Goal: Obtain resource: Obtain resource

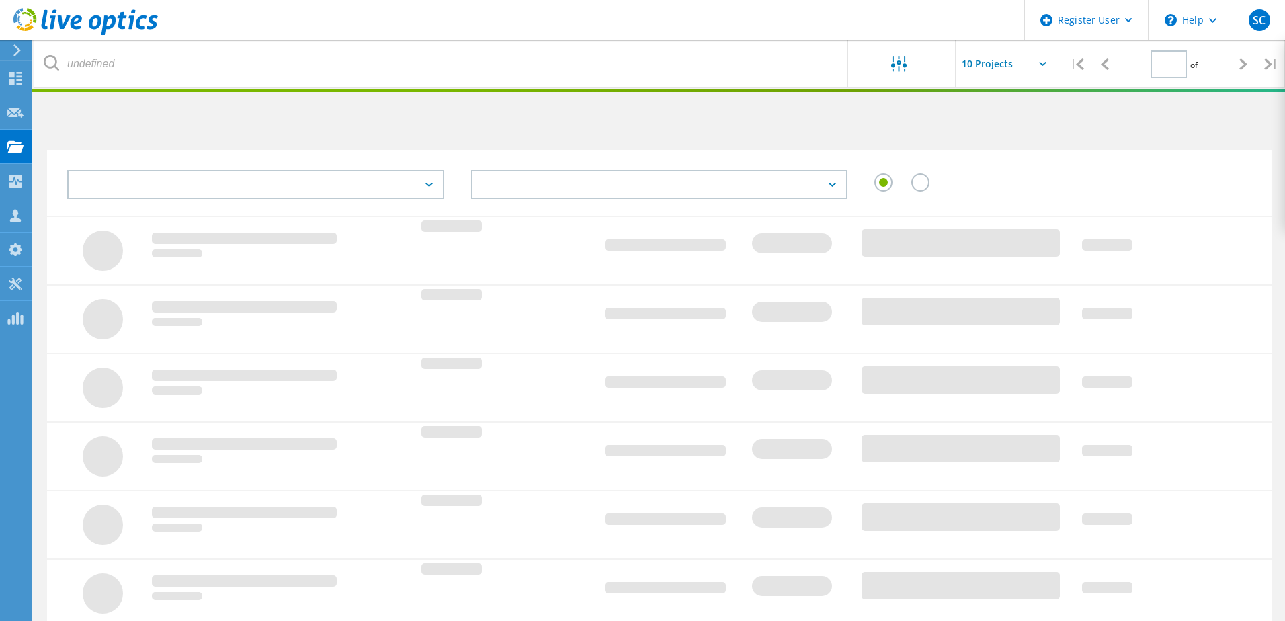
type input "1"
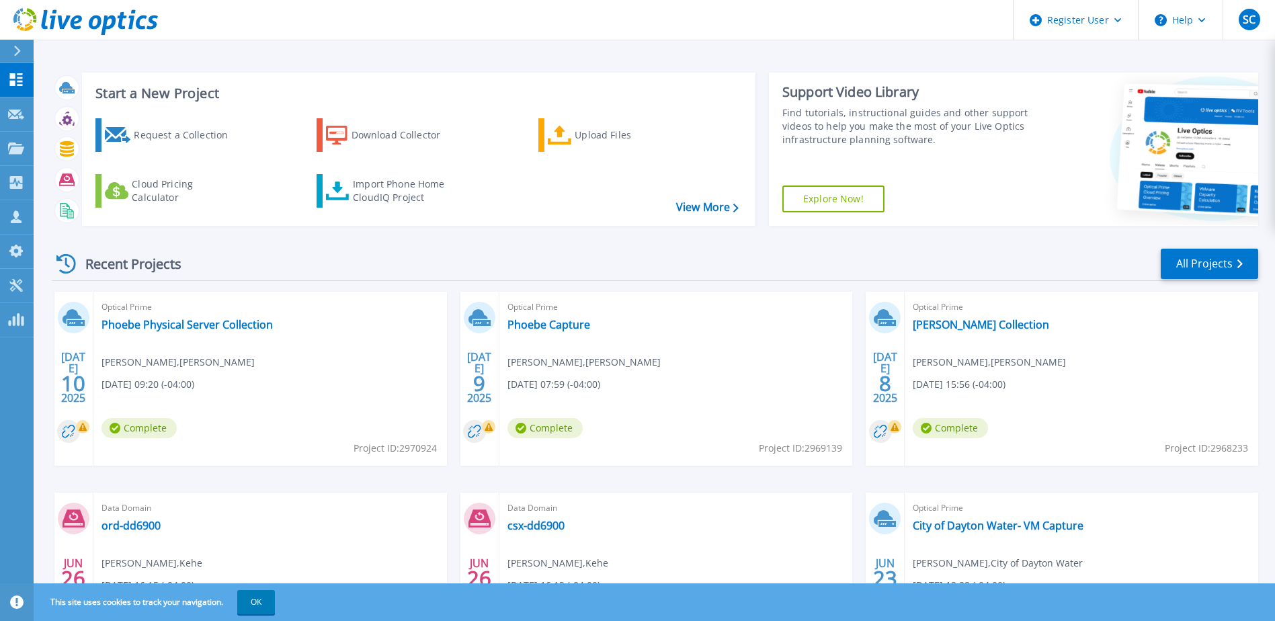
click at [60, 91] on icon at bounding box center [65, 87] width 13 height 10
click at [550, 251] on div "Recent Projects All Projects" at bounding box center [655, 264] width 1206 height 34
click at [645, 251] on div "Recent Projects All Projects" at bounding box center [655, 264] width 1206 height 34
click at [270, 599] on button "OK" at bounding box center [256, 602] width 38 height 24
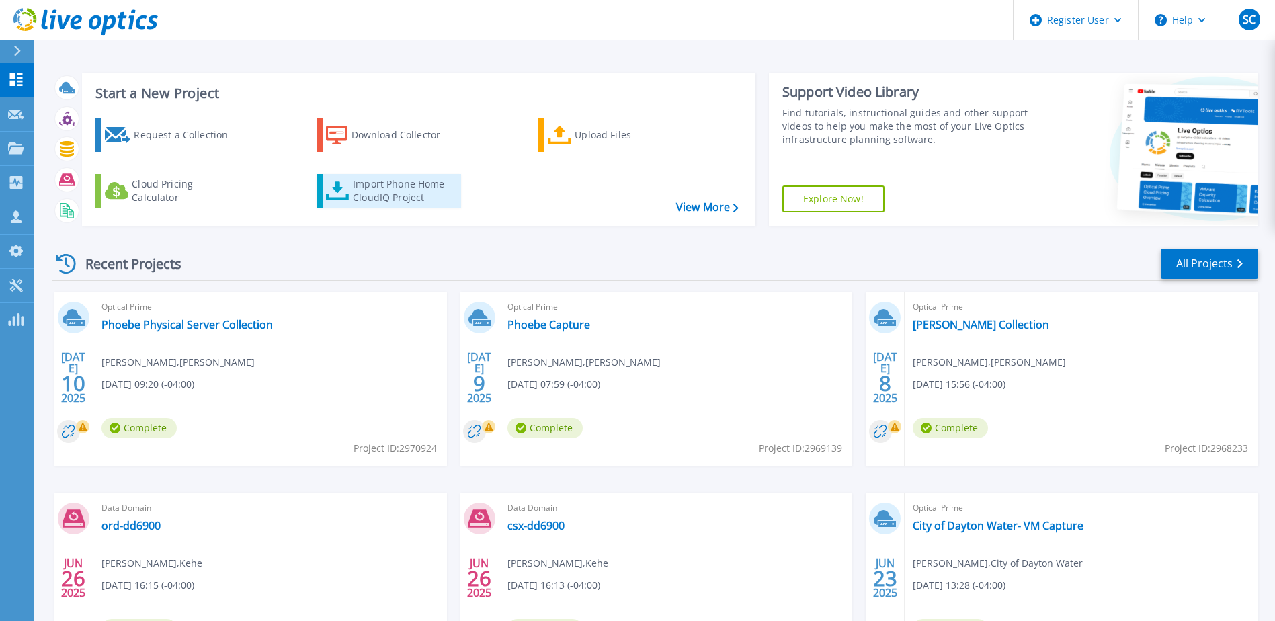
click at [350, 192] on link "Import Phone Home CloudIQ Project" at bounding box center [389, 191] width 144 height 34
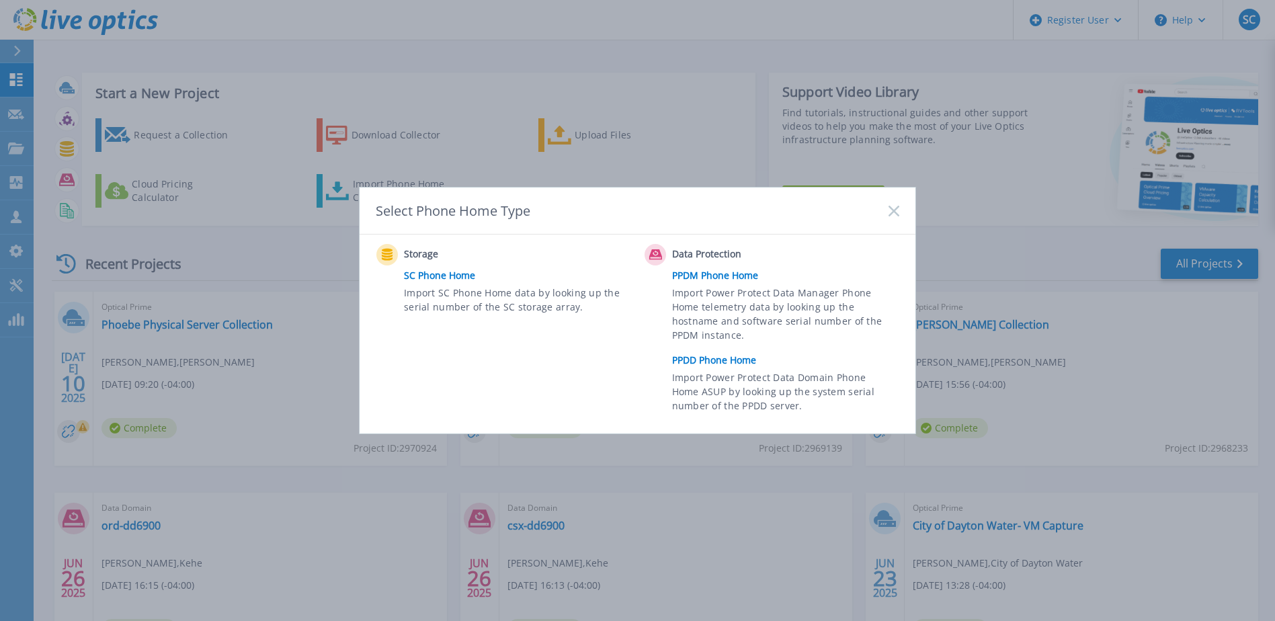
click at [735, 360] on link "PPDD Phone Home" at bounding box center [789, 360] width 234 height 20
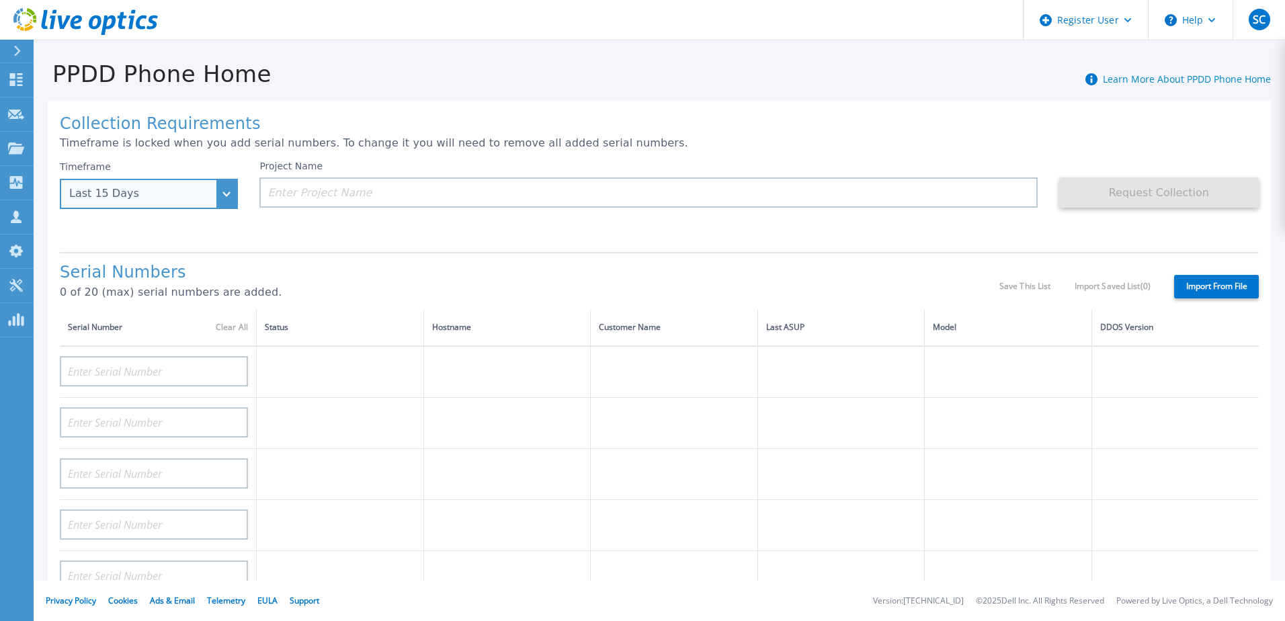
click at [223, 200] on div "Last 15 Days" at bounding box center [149, 194] width 178 height 30
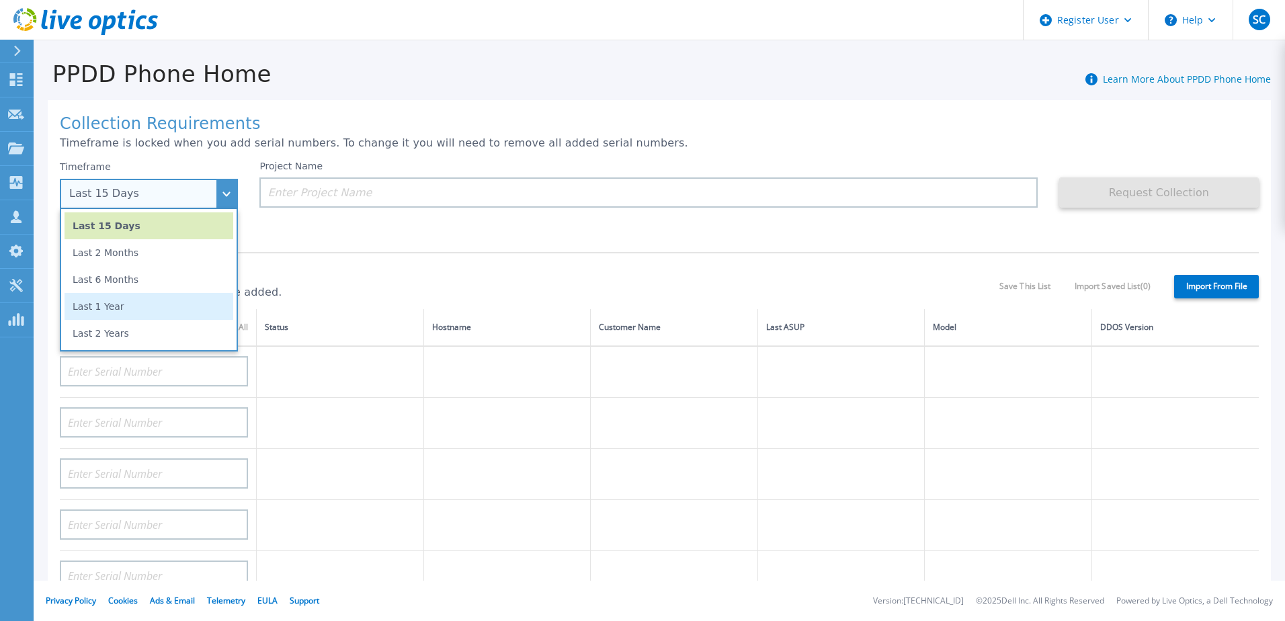
click at [138, 309] on li "Last 1 Year" at bounding box center [149, 306] width 169 height 27
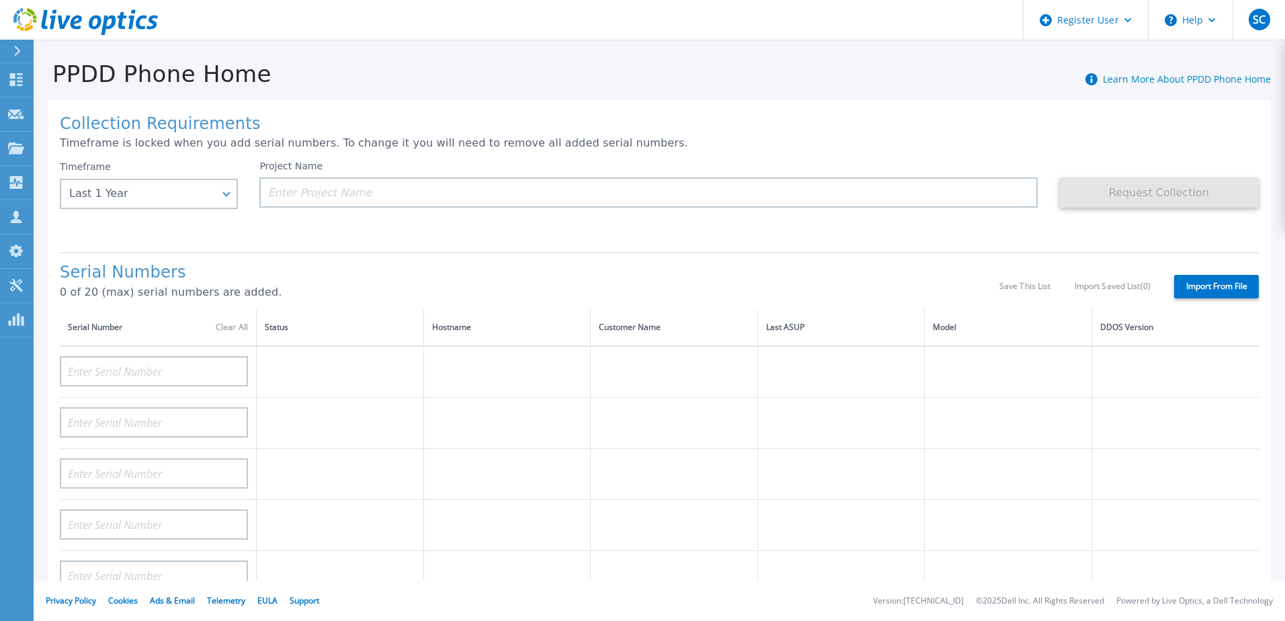
click at [343, 249] on div "Collection Requirements Timeframe is locked when you add serial numbers. To cha…" at bounding box center [659, 480] width 1223 height 760
click at [375, 192] on input at bounding box center [648, 192] width 778 height 30
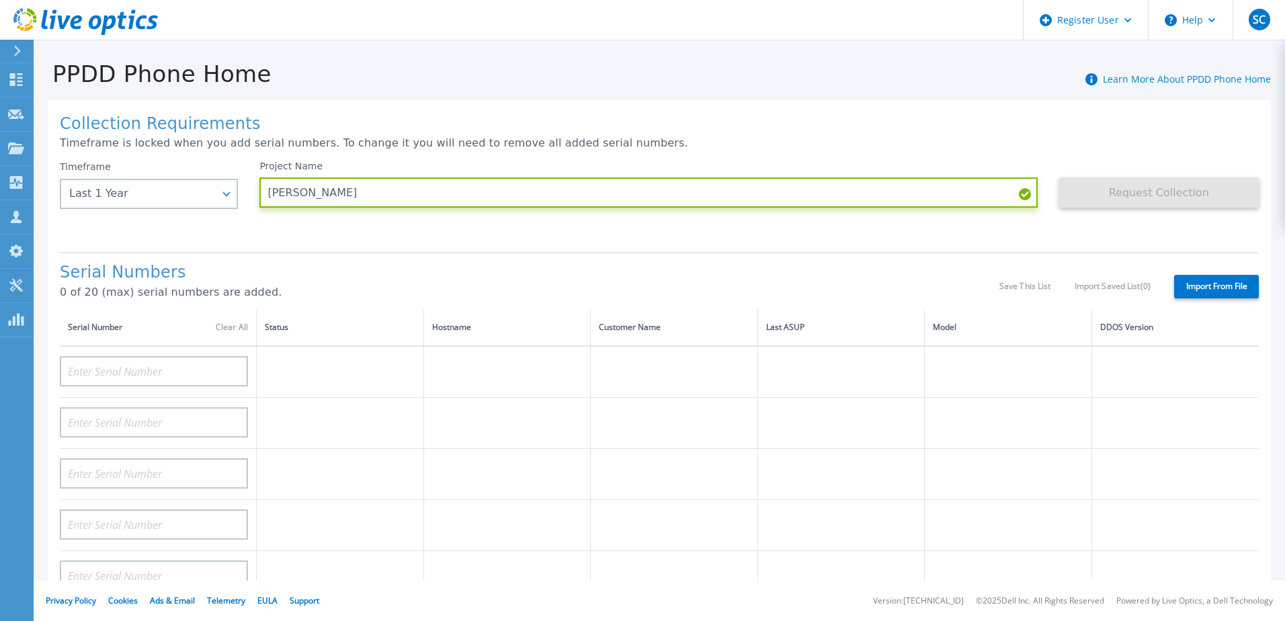
type input "WILO FRANCE"
click at [895, 231] on div "Project Name WILO FRANCE" at bounding box center [658, 201] width 799 height 81
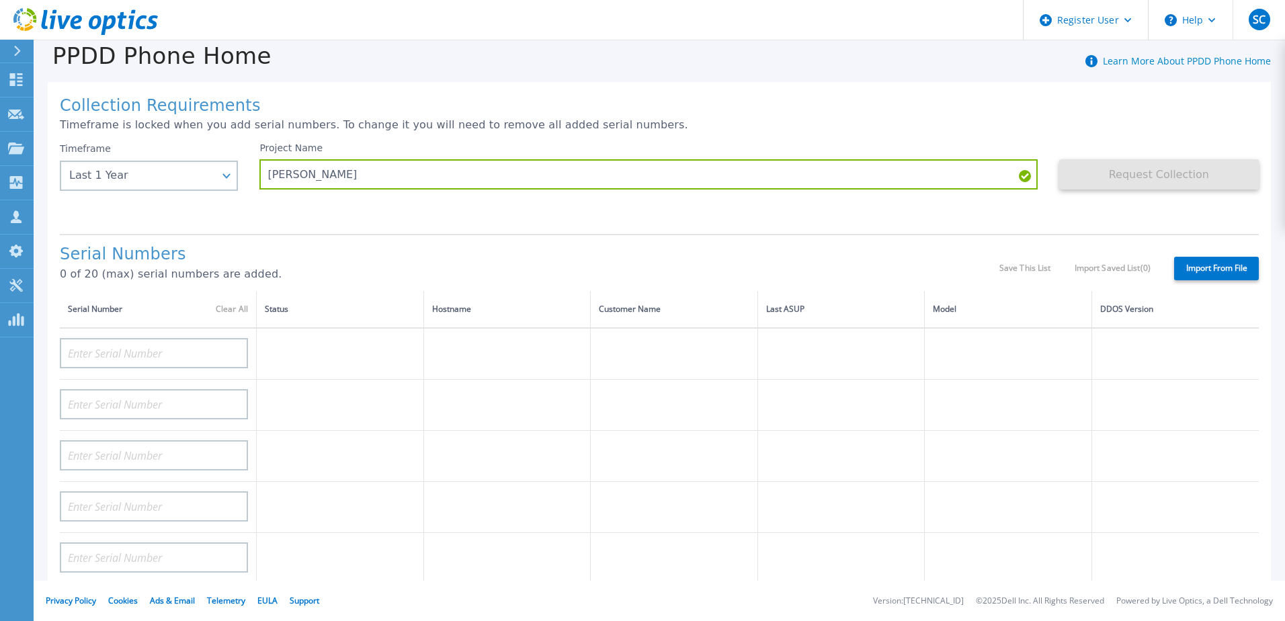
scroll to position [22, 0]
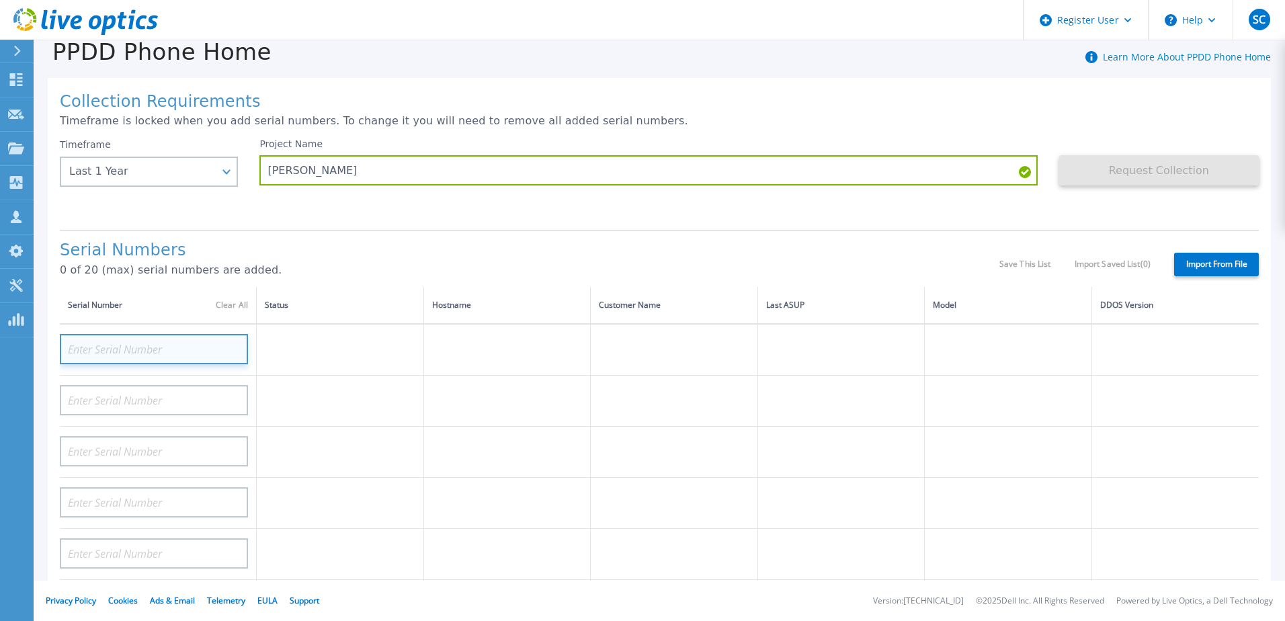
click at [173, 352] on input at bounding box center [154, 349] width 188 height 30
click at [112, 350] on input at bounding box center [154, 349] width 188 height 30
paste input "CKM00194301871"
type input "CKM00194301871"
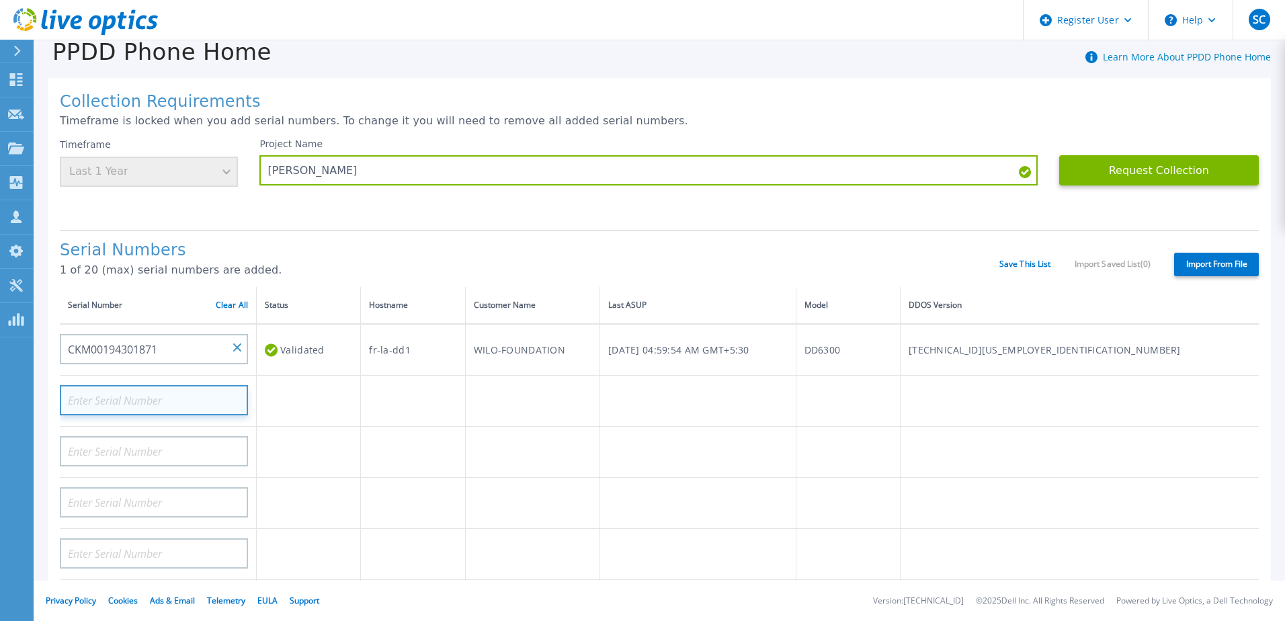
click at [162, 396] on input at bounding box center [154, 400] width 188 height 30
paste input "CKM00194501361"
type input "CKM00194501361"
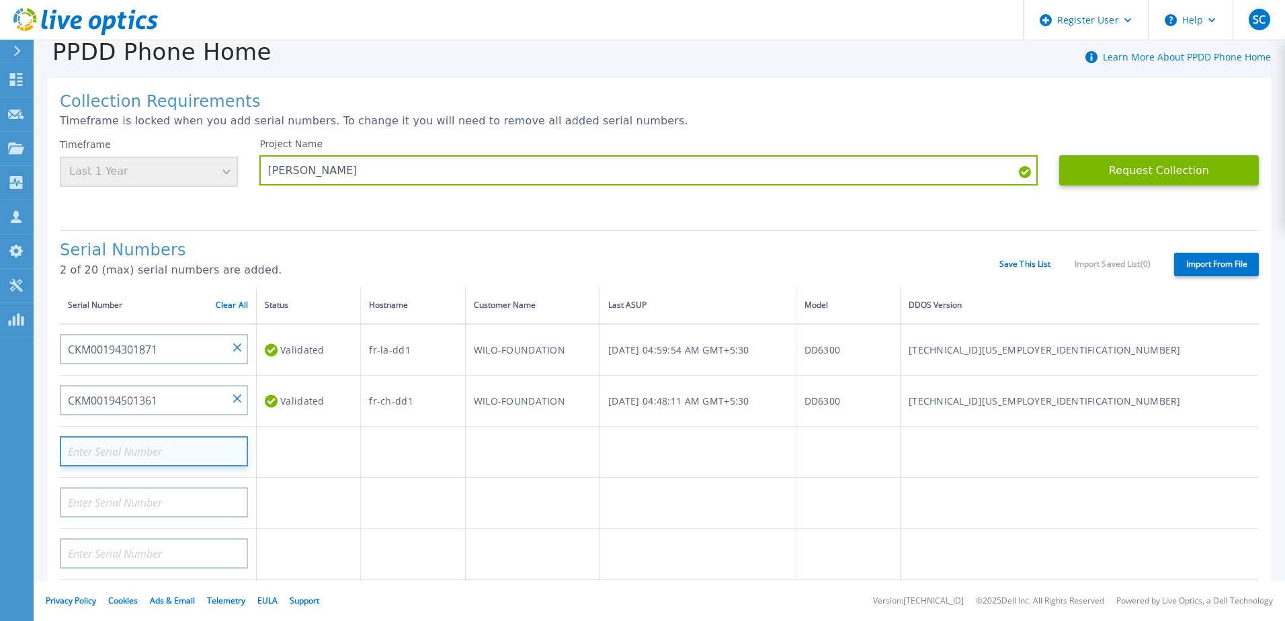
click at [168, 457] on input at bounding box center [154, 451] width 188 height 30
paste input "CKM00183501564"
type input "CKM00183501564"
click at [687, 231] on div "Serial Numbers 2 of 20 (max) serial numbers are added. Save This List Import Sa…" at bounding box center [659, 258] width 1199 height 57
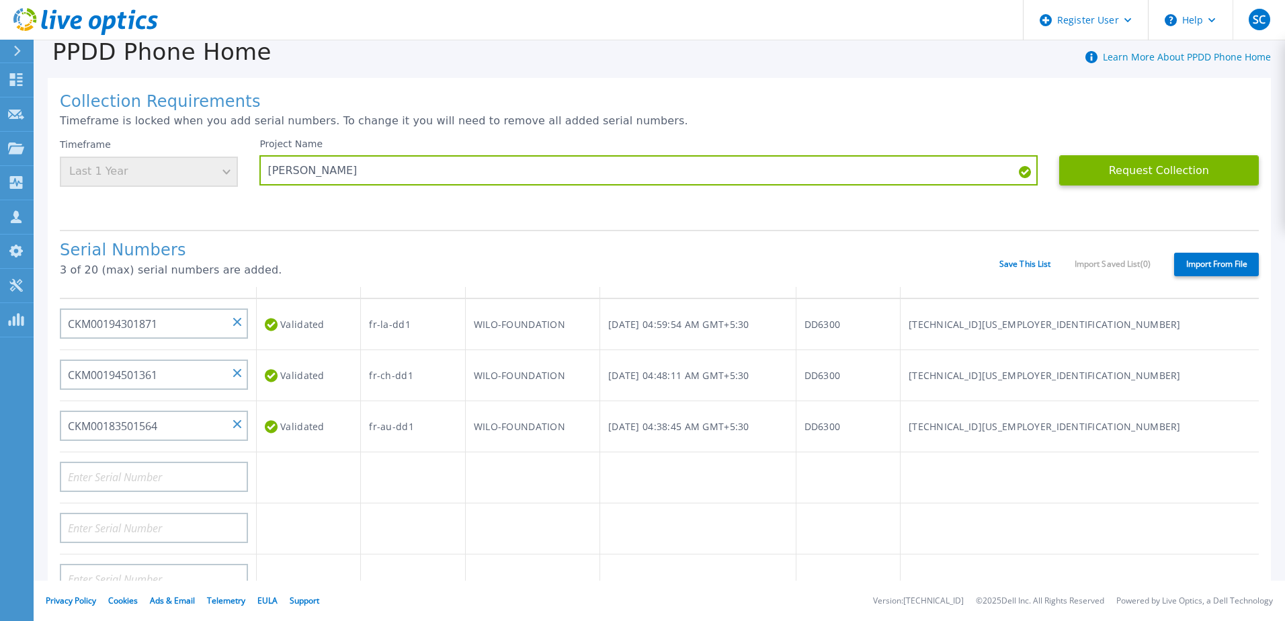
scroll to position [0, 0]
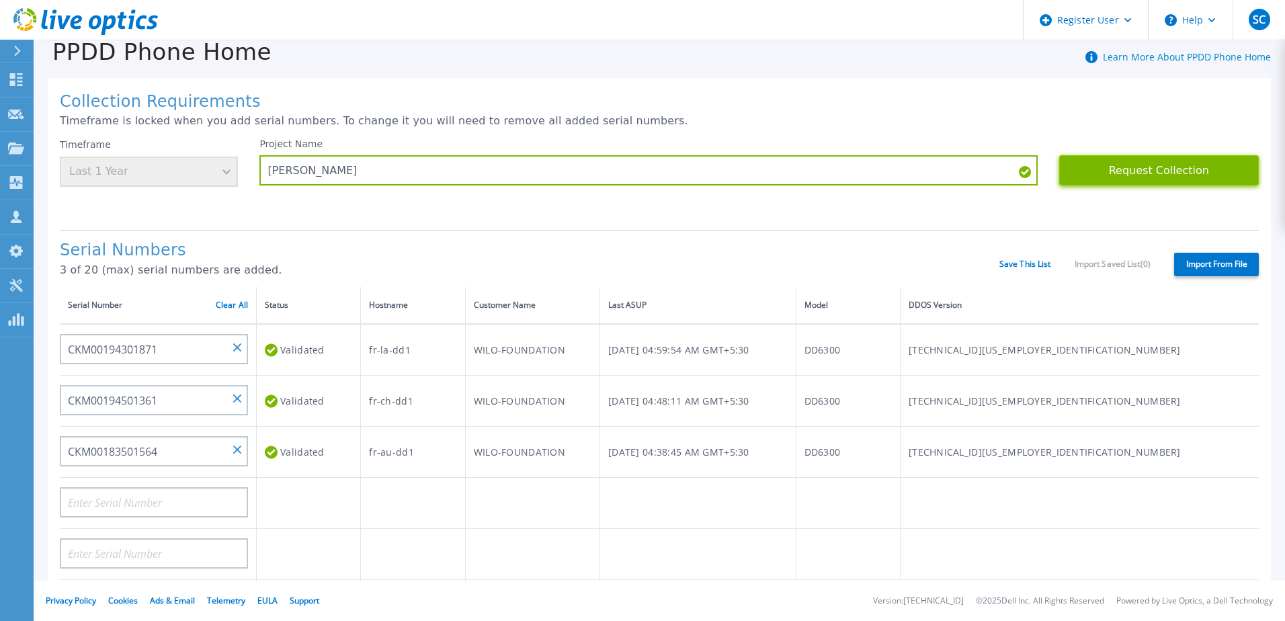
click at [1162, 171] on button "Request Collection" at bounding box center [1159, 170] width 200 height 30
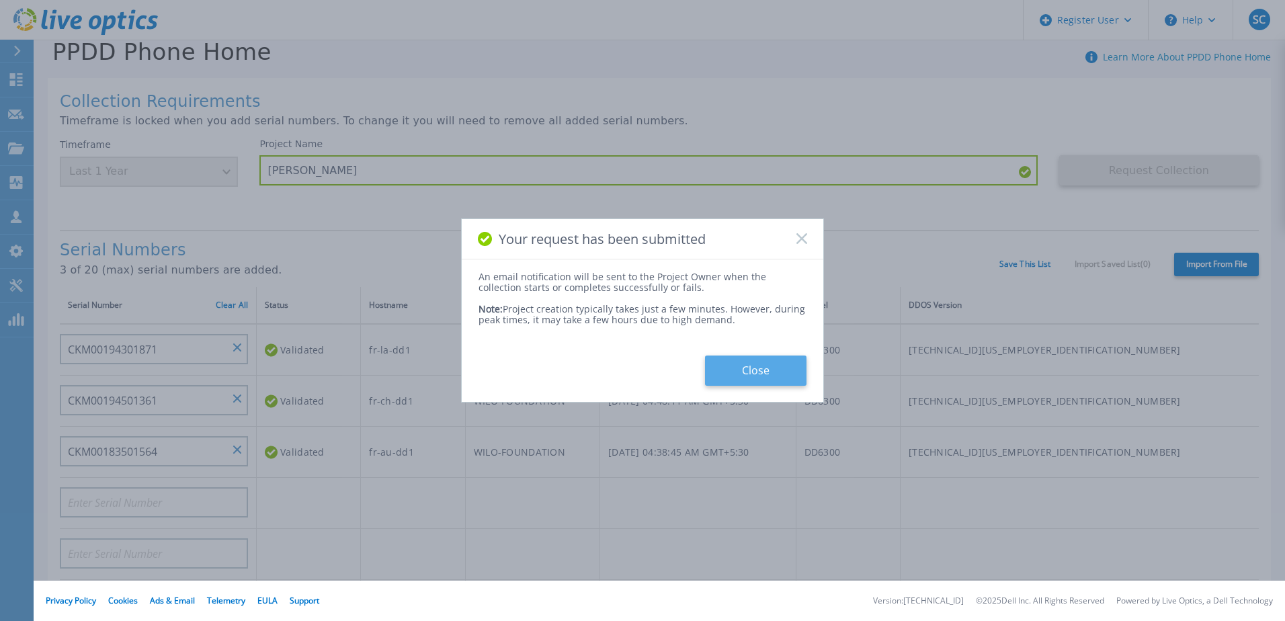
click at [746, 372] on button "Close" at bounding box center [755, 371] width 101 height 30
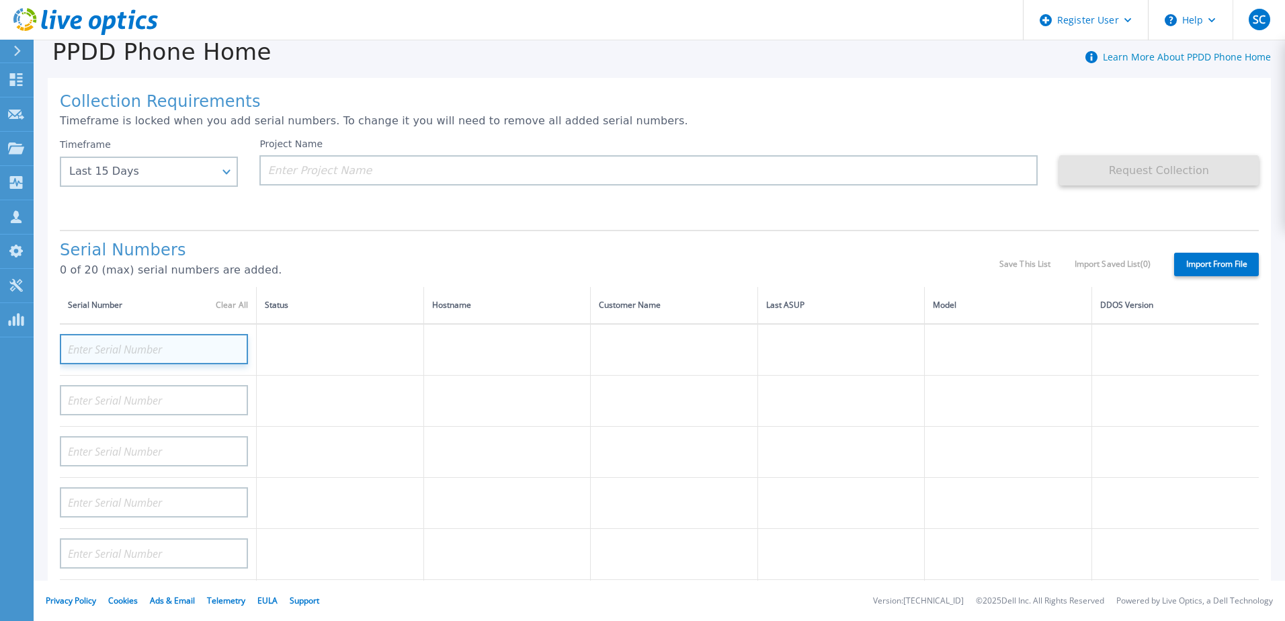
click at [208, 350] on input at bounding box center [154, 349] width 188 height 30
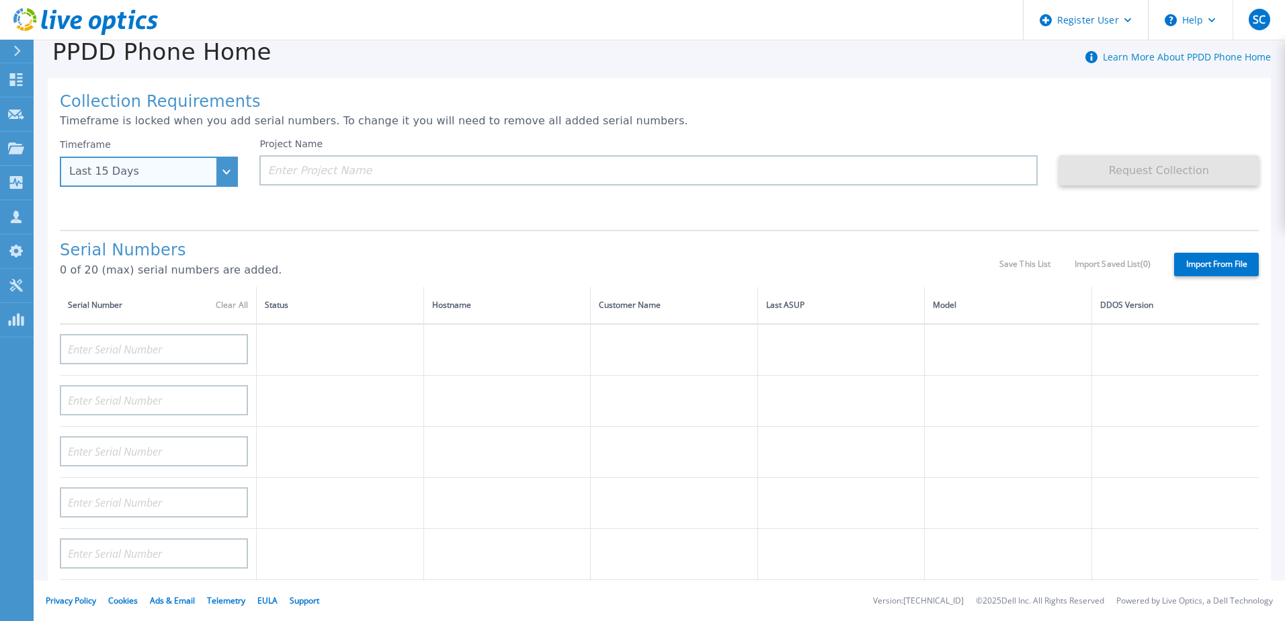
click at [196, 174] on div "Last 15 Days" at bounding box center [141, 171] width 144 height 12
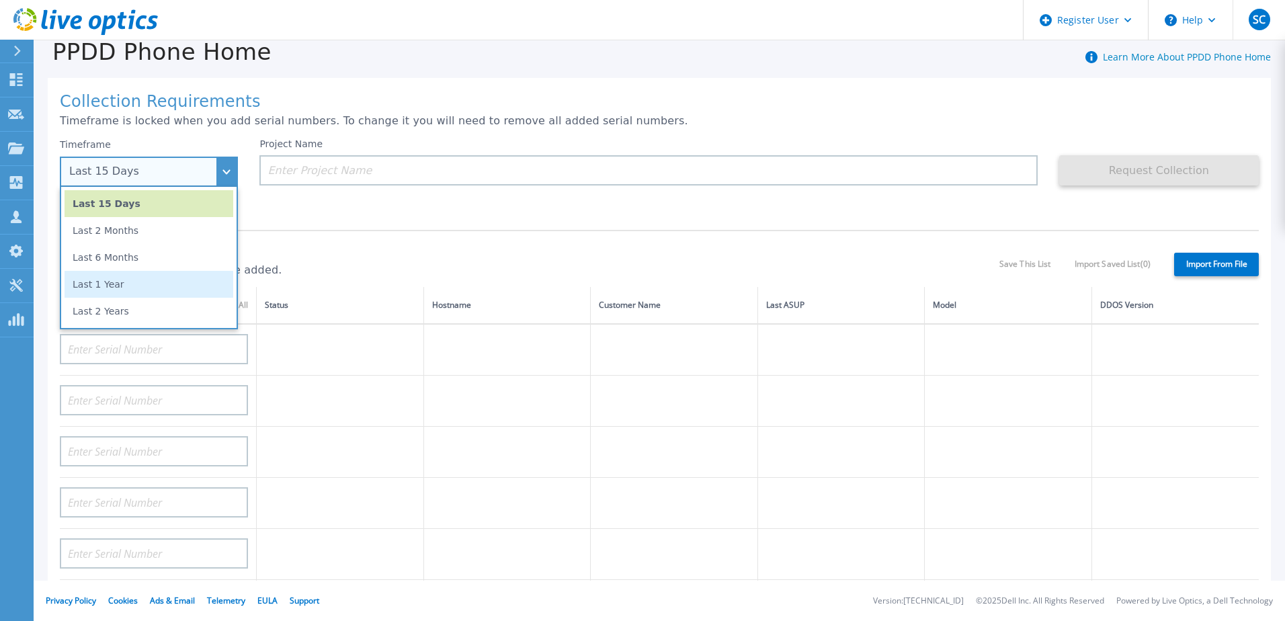
click at [194, 281] on li "Last 1 Year" at bounding box center [149, 284] width 169 height 27
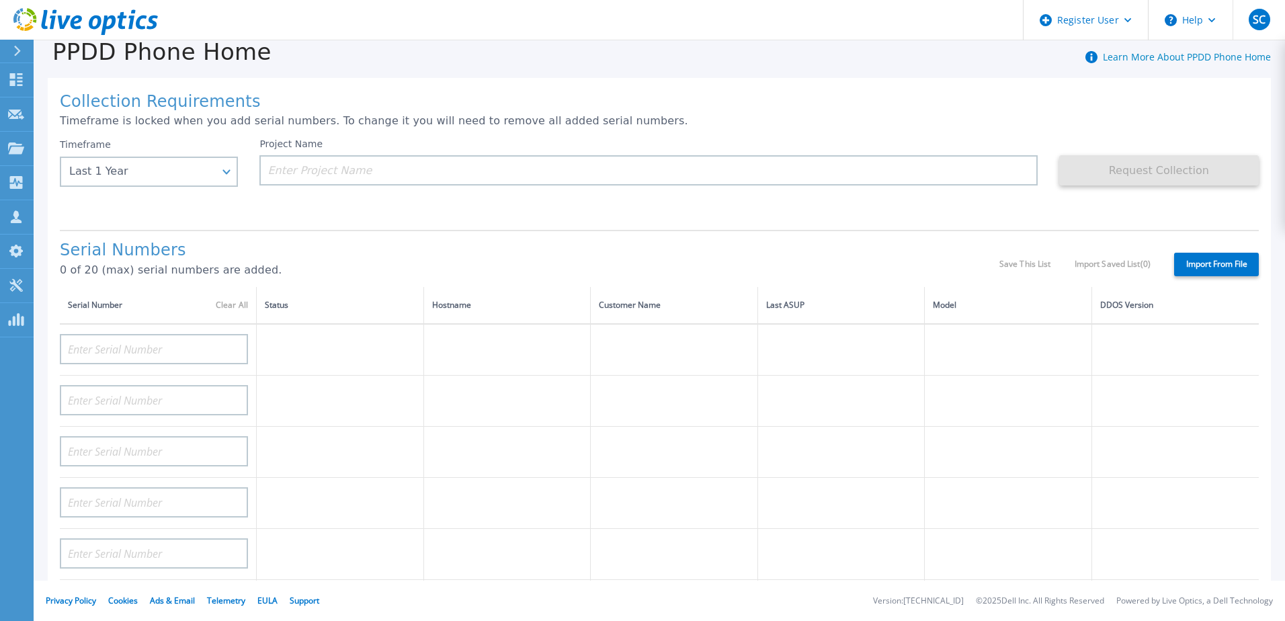
click at [390, 155] on div "Project Name" at bounding box center [648, 161] width 778 height 47
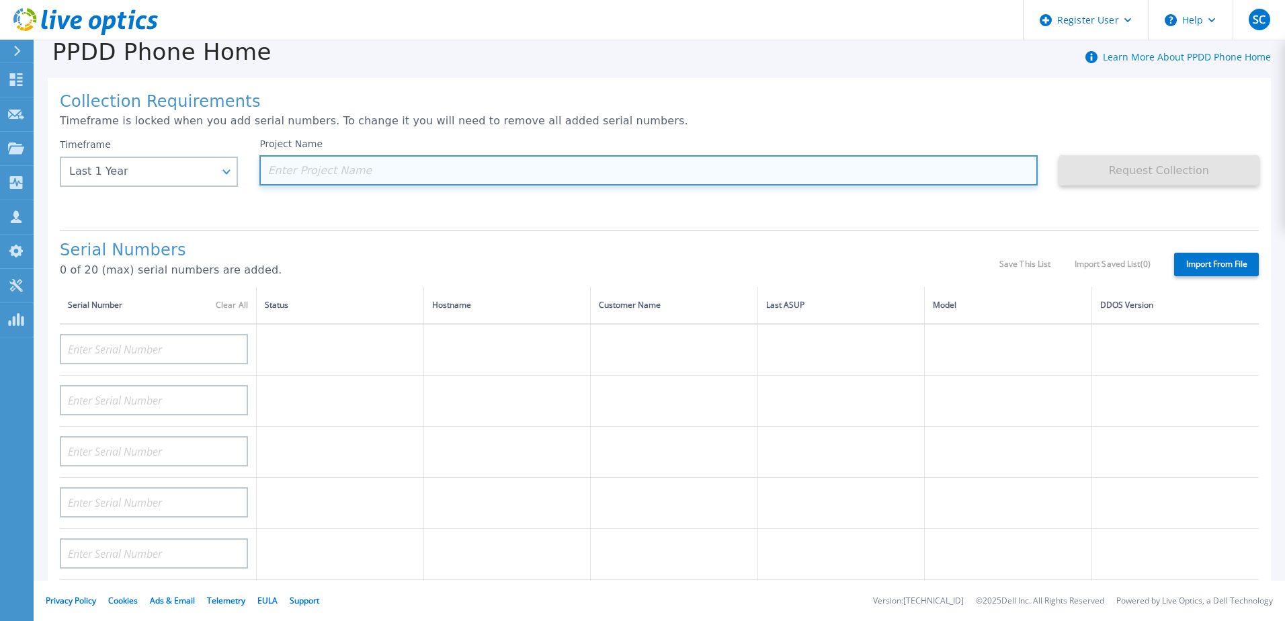
click at [409, 178] on input at bounding box center [648, 170] width 778 height 30
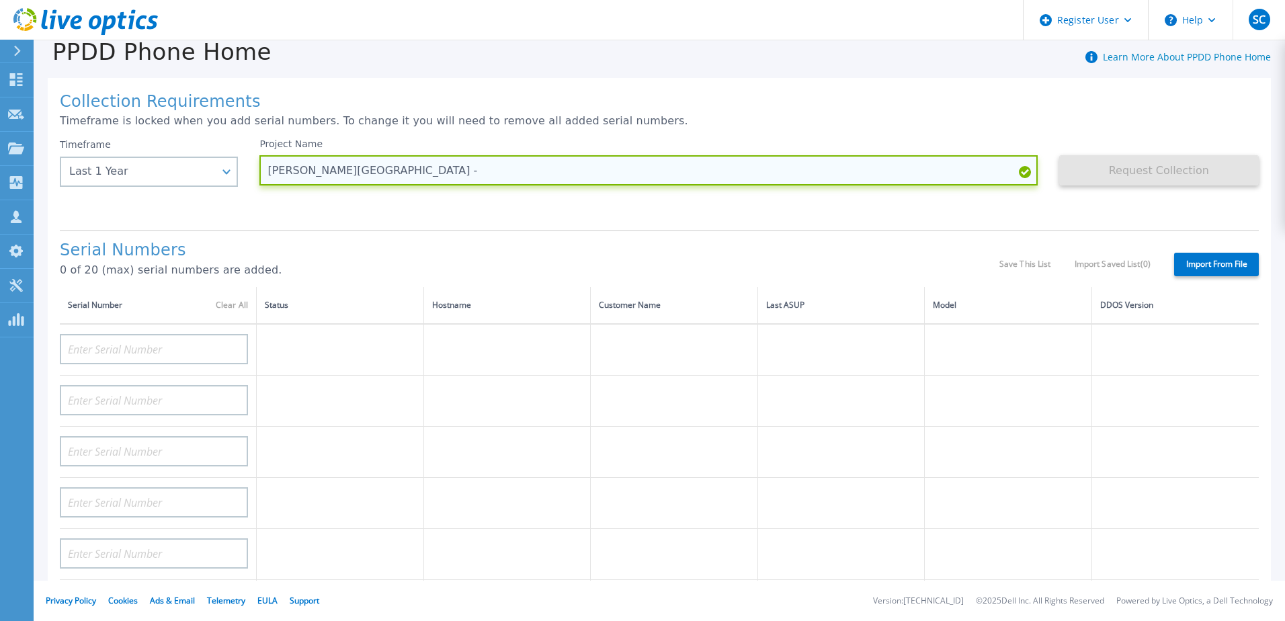
paste input "CKM00194301871"
type input "WILO FRANCE - CKM00194301871"
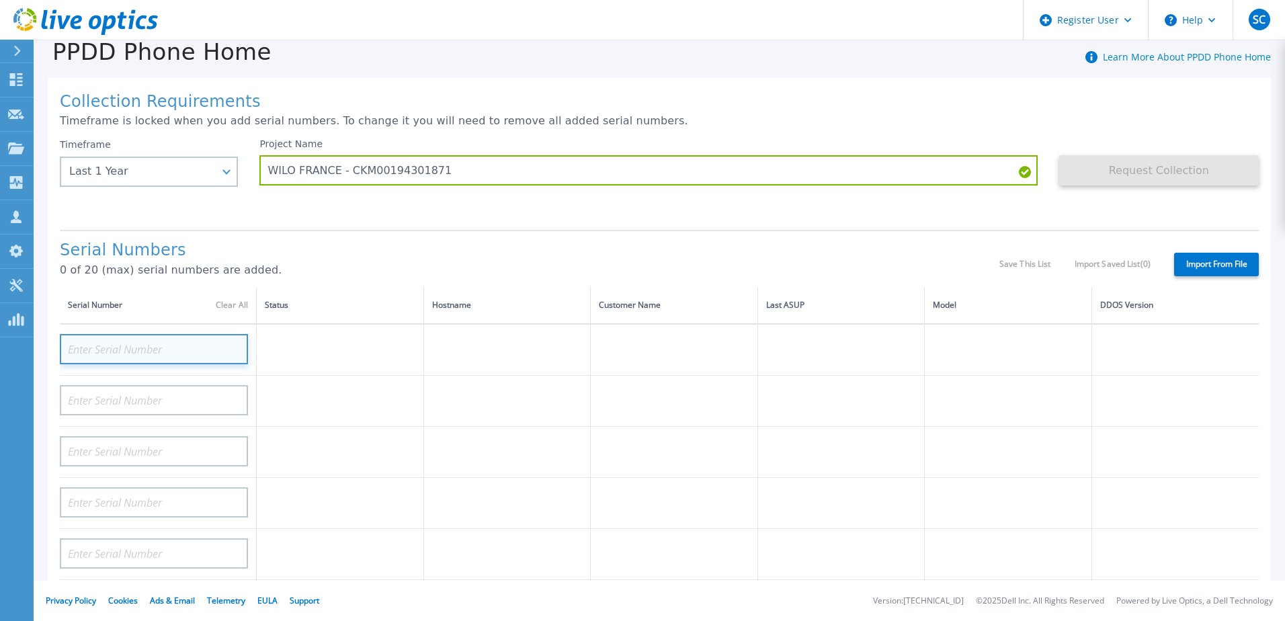
click at [204, 345] on input at bounding box center [154, 349] width 188 height 30
paste input "CKM00194301871"
type input "CKM00194301871"
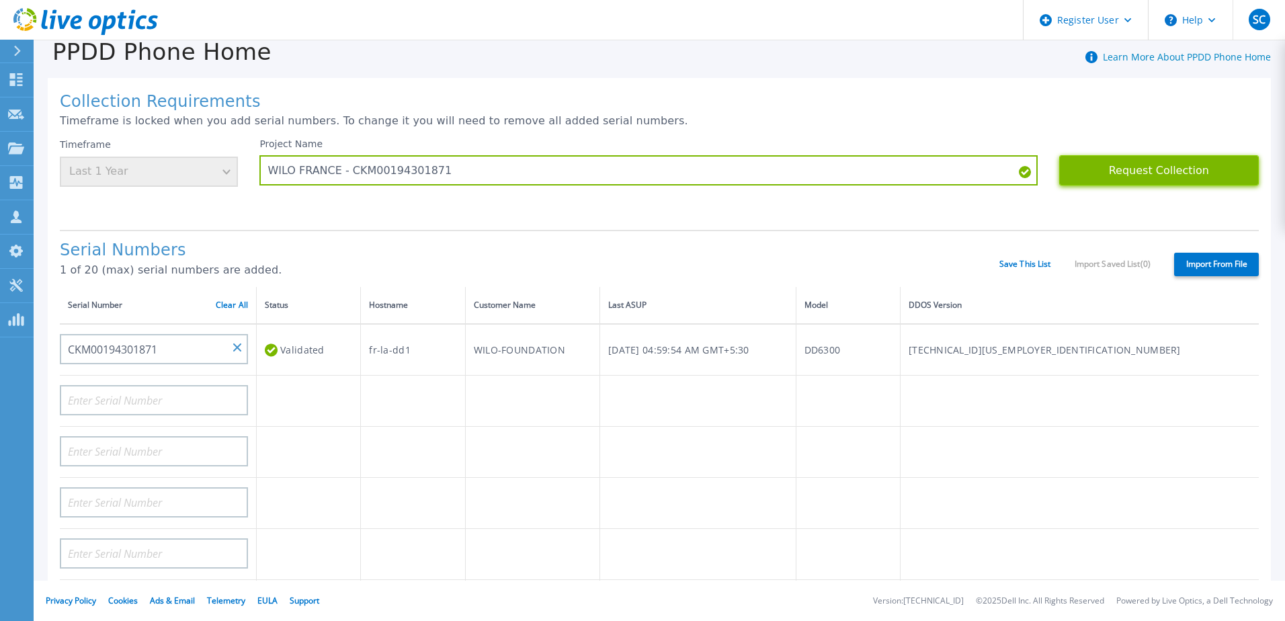
click at [1126, 170] on button "Request Collection" at bounding box center [1159, 170] width 200 height 30
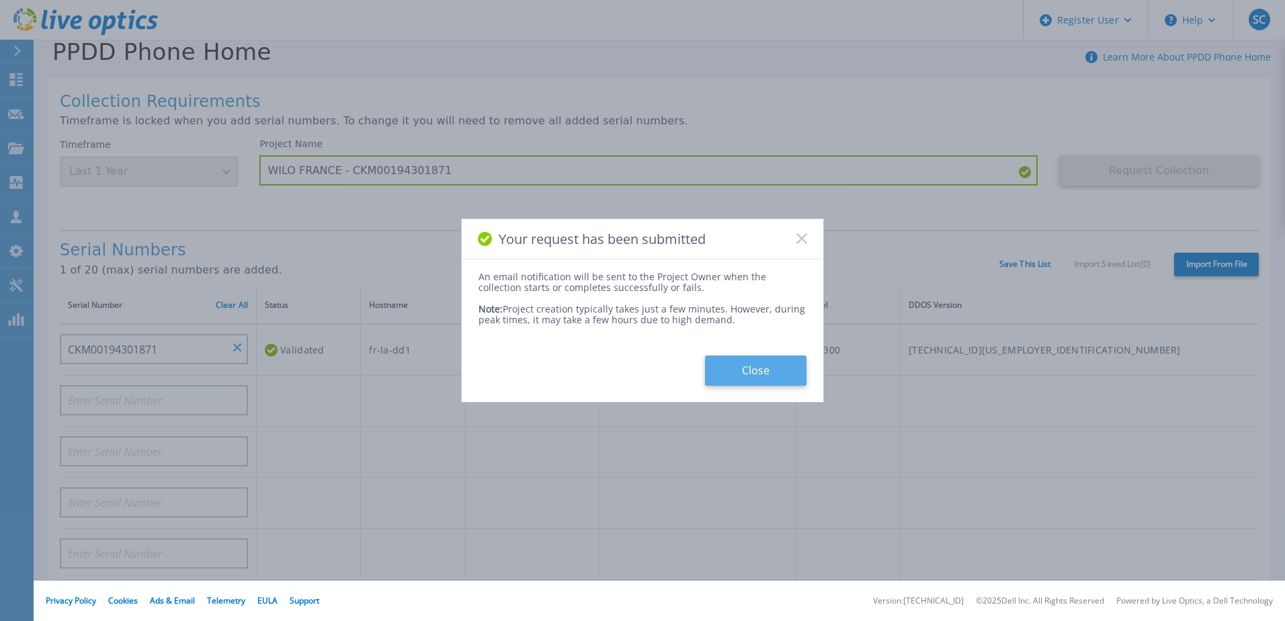
click at [727, 372] on button "Close" at bounding box center [755, 371] width 101 height 30
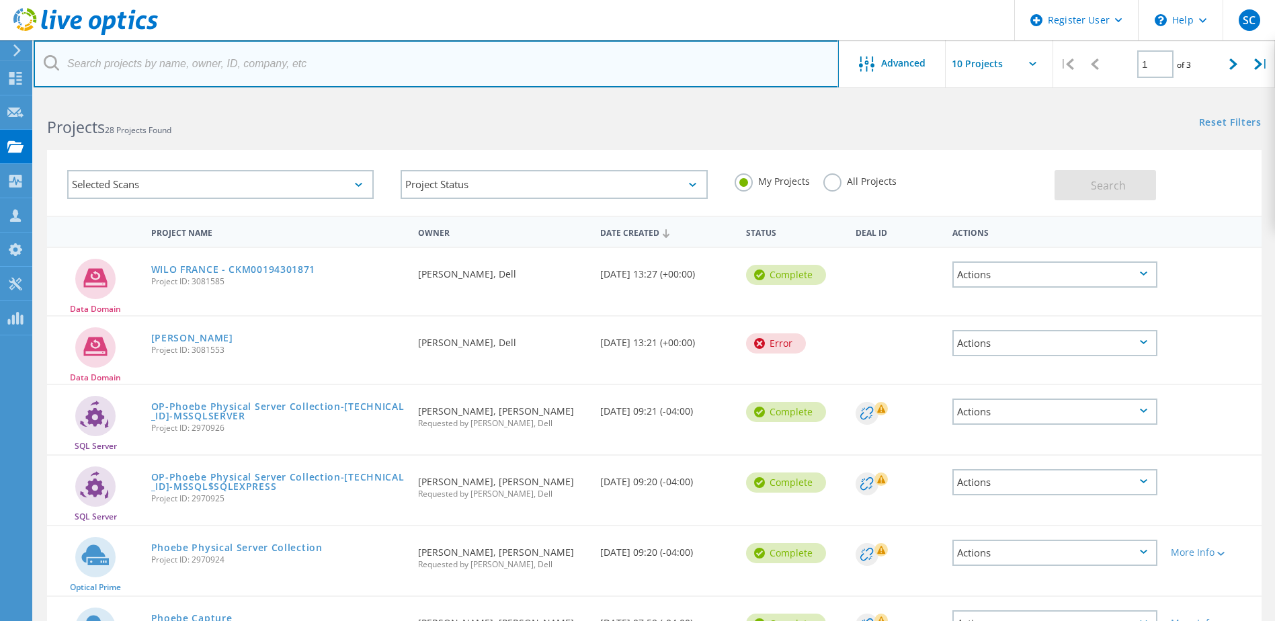
click at [737, 79] on input "text" at bounding box center [436, 63] width 805 height 47
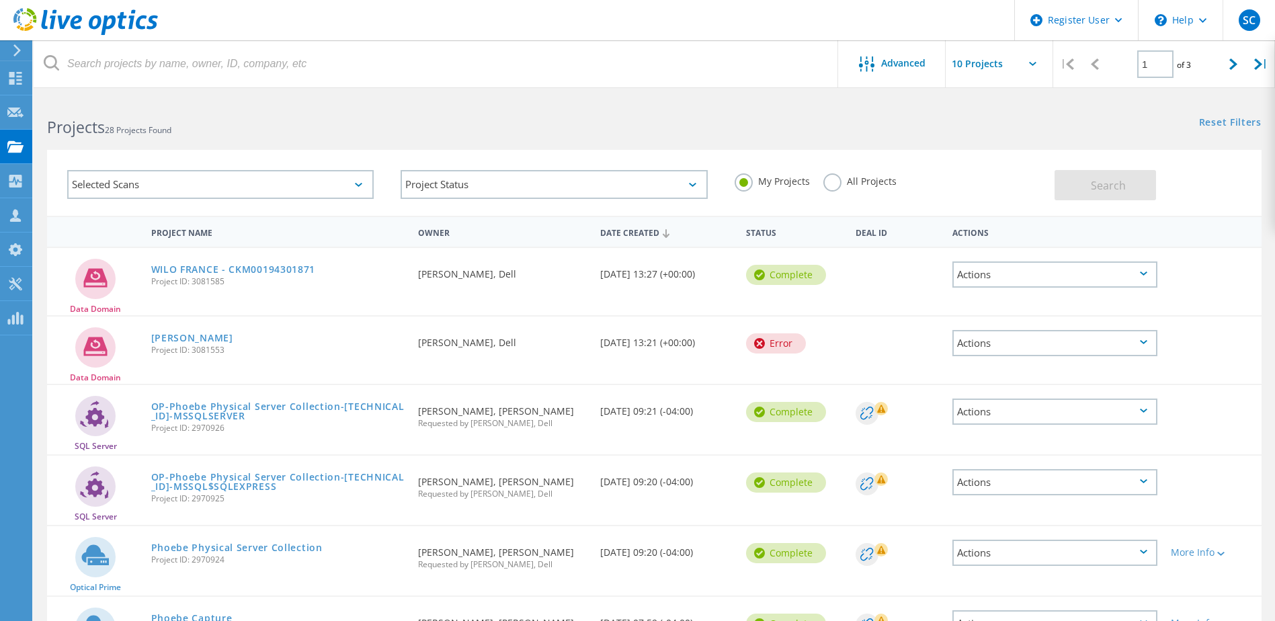
click at [732, 120] on div "Reset Filters Show Filters" at bounding box center [964, 109] width 620 height 25
click at [204, 268] on link "WILO FRANCE - CKM00194301871" at bounding box center [233, 269] width 165 height 9
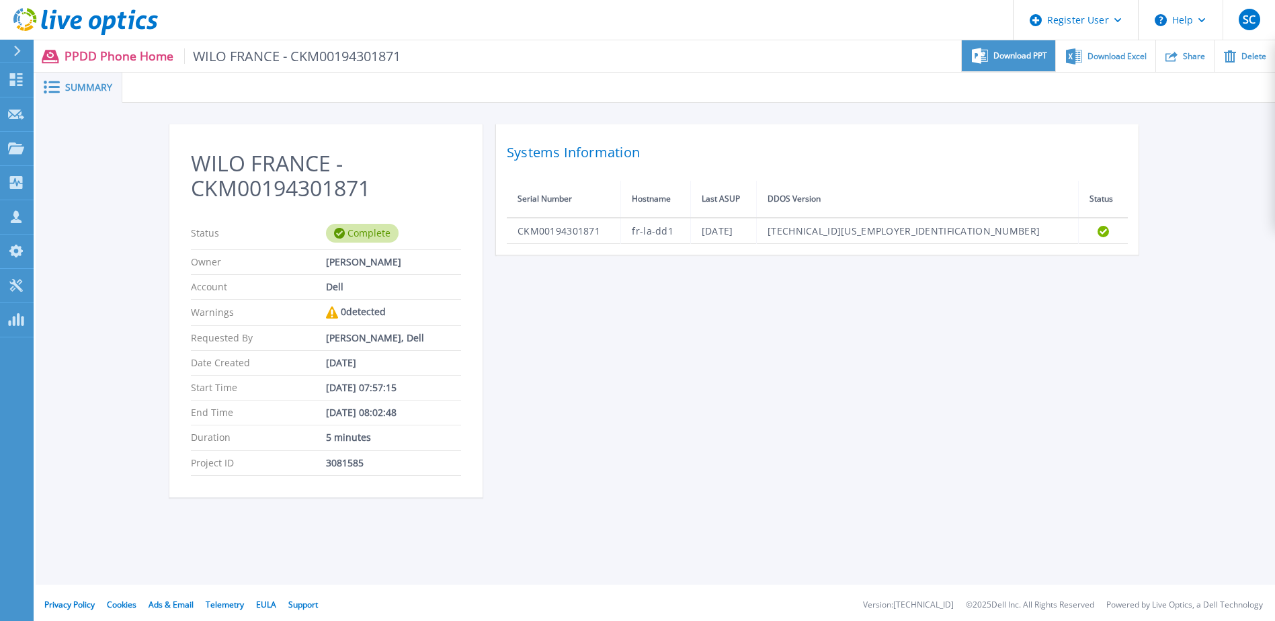
click at [992, 57] on div "Download PPT" at bounding box center [1008, 56] width 93 height 32
